Goal: Ask a question

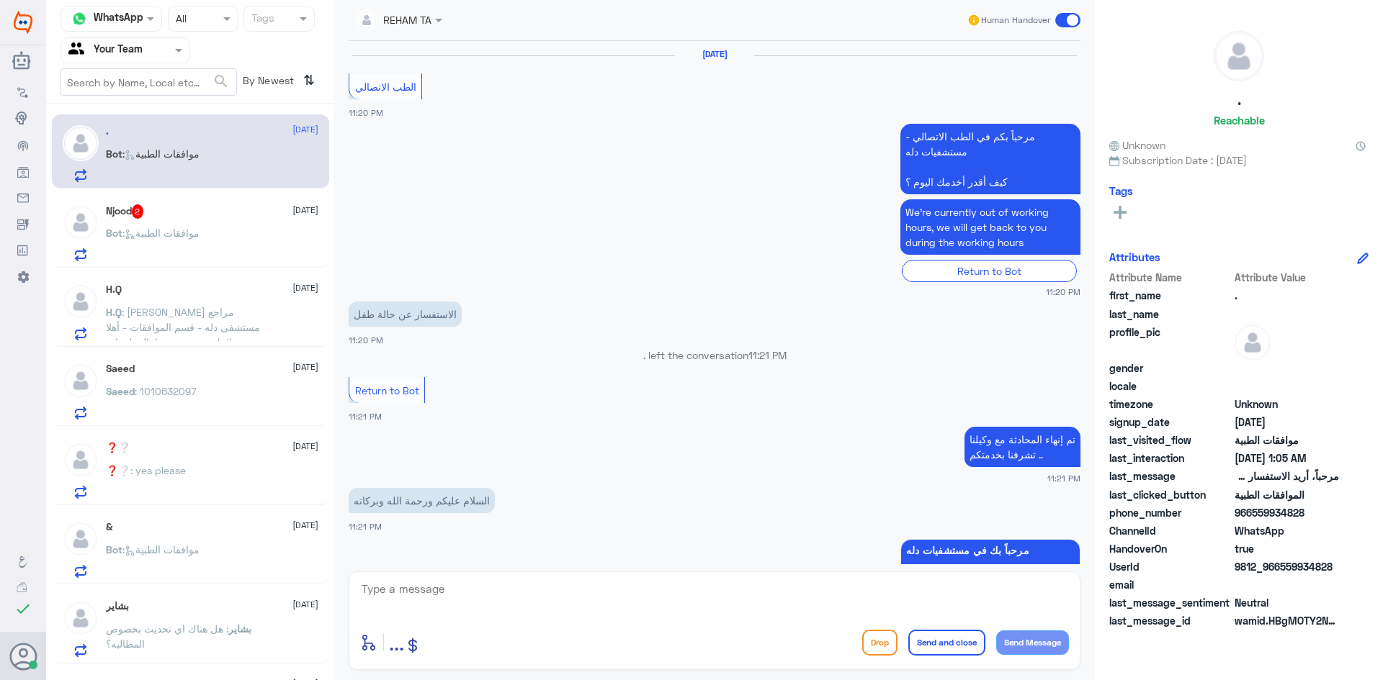
scroll to position [1213, 0]
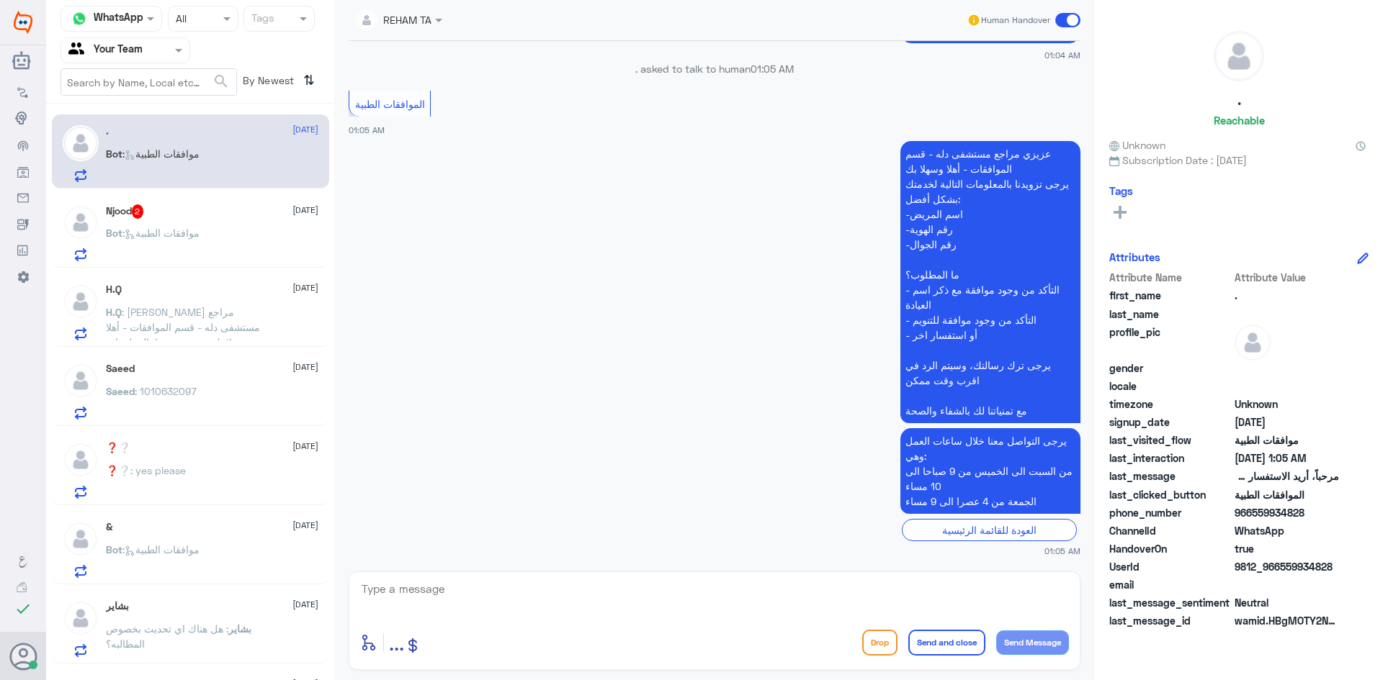
click at [510, 470] on app-msgs-text "يرجى التواصل معنا خلال ساعات العمل وهي: من [DATE] الى [DATE] من 9 صباحا الى 10 …" at bounding box center [715, 471] width 732 height 87
click at [212, 254] on div "Bot : موافقات الطبية" at bounding box center [212, 245] width 212 height 32
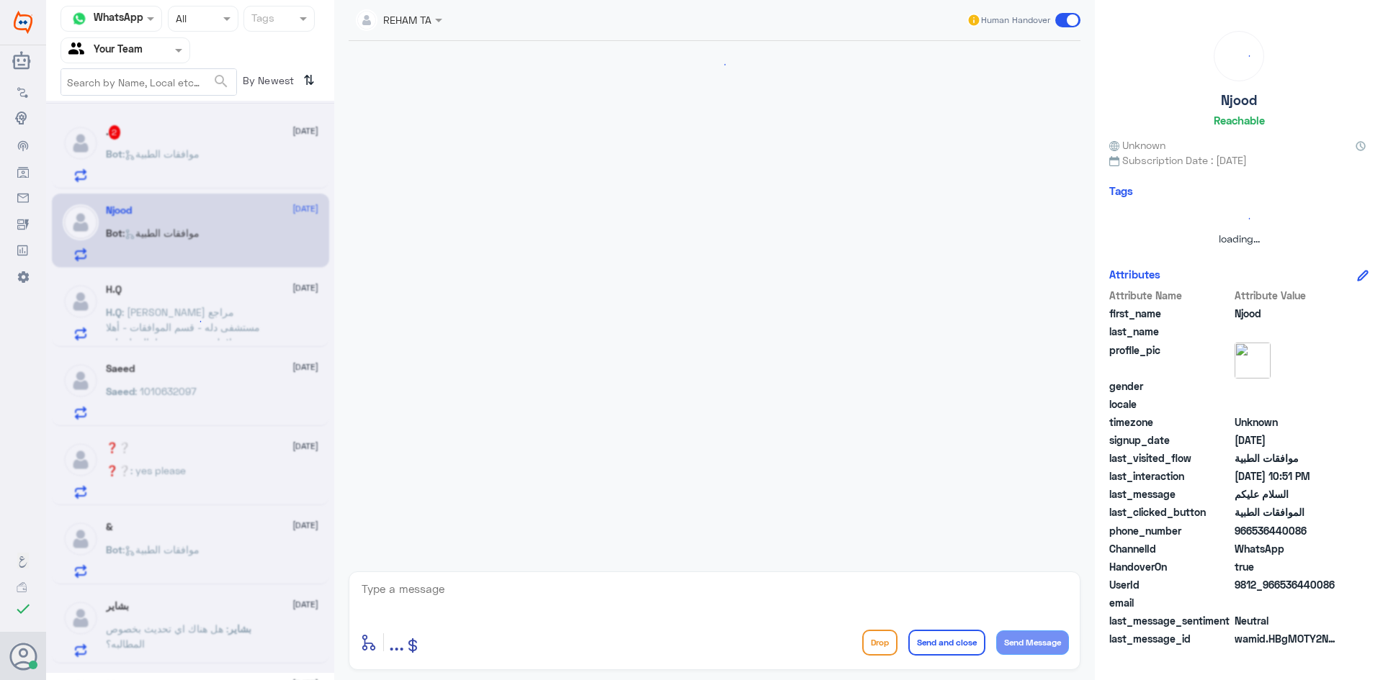
scroll to position [228, 0]
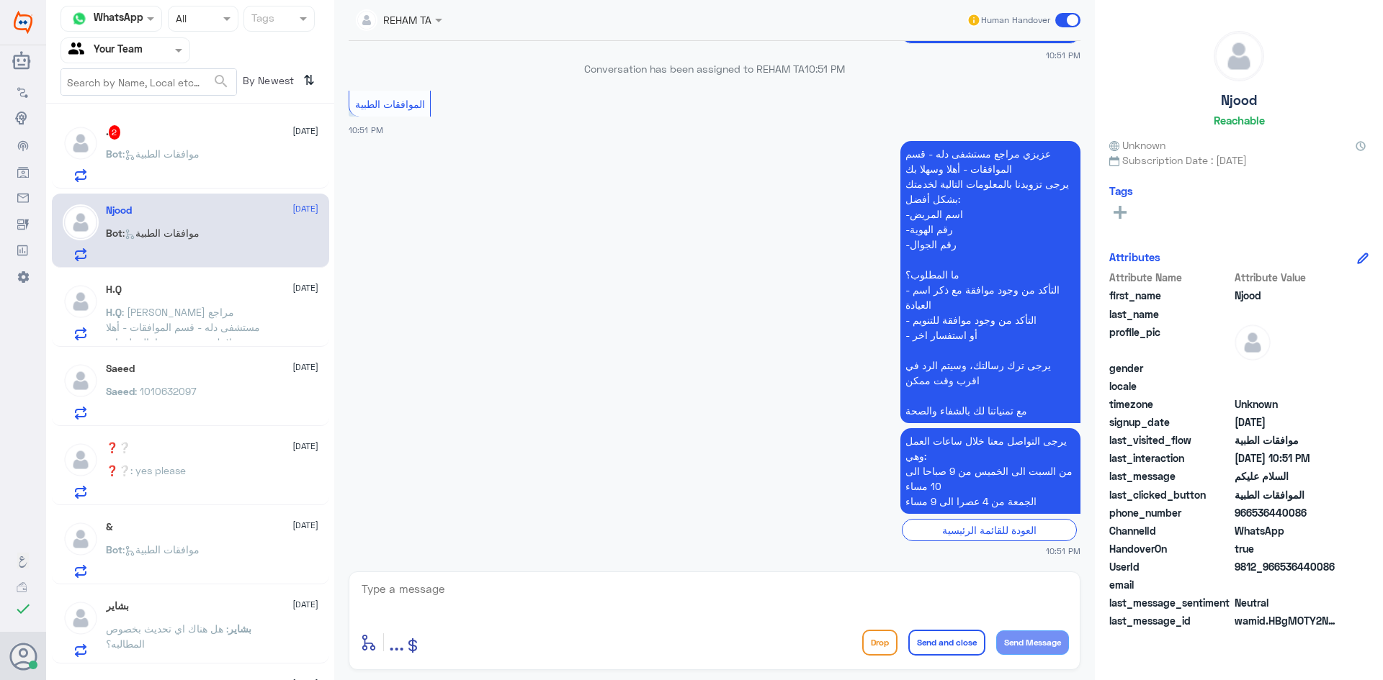
click at [223, 156] on div "Bot : موافقات الطبية" at bounding box center [212, 166] width 212 height 32
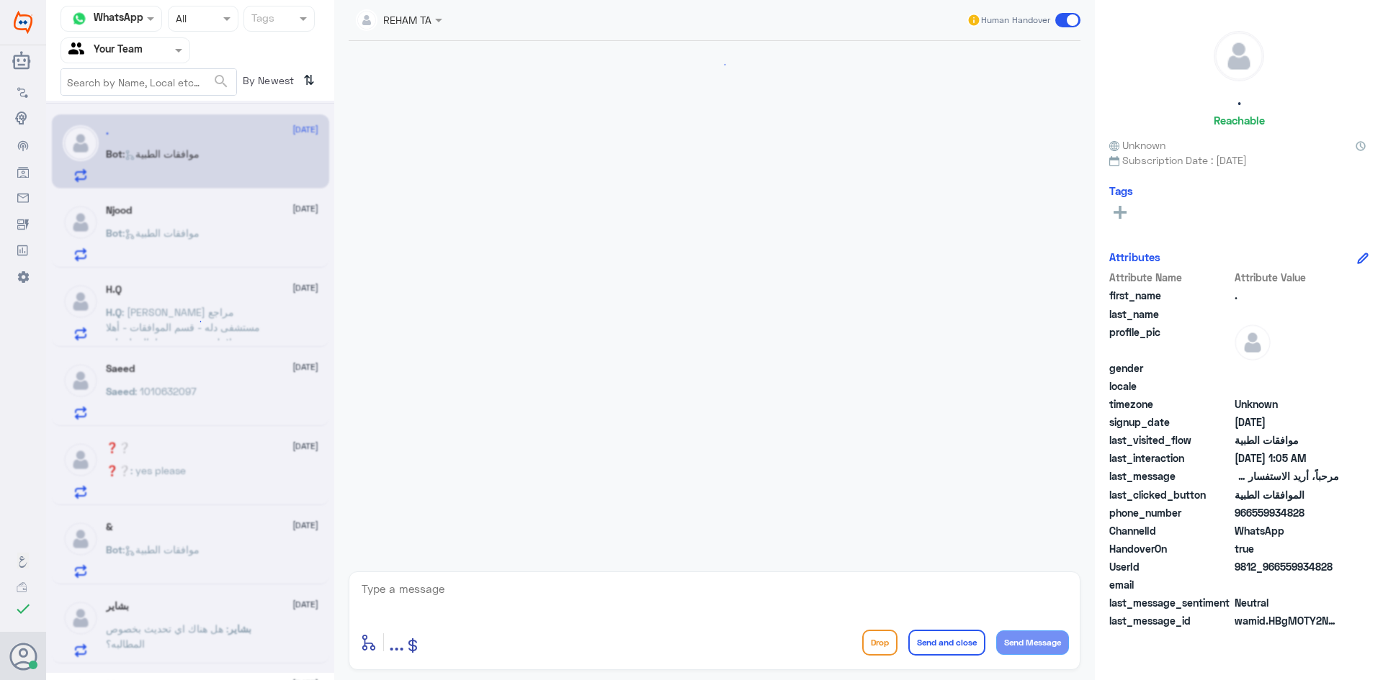
scroll to position [1213, 0]
